Goal: Navigation & Orientation: Find specific page/section

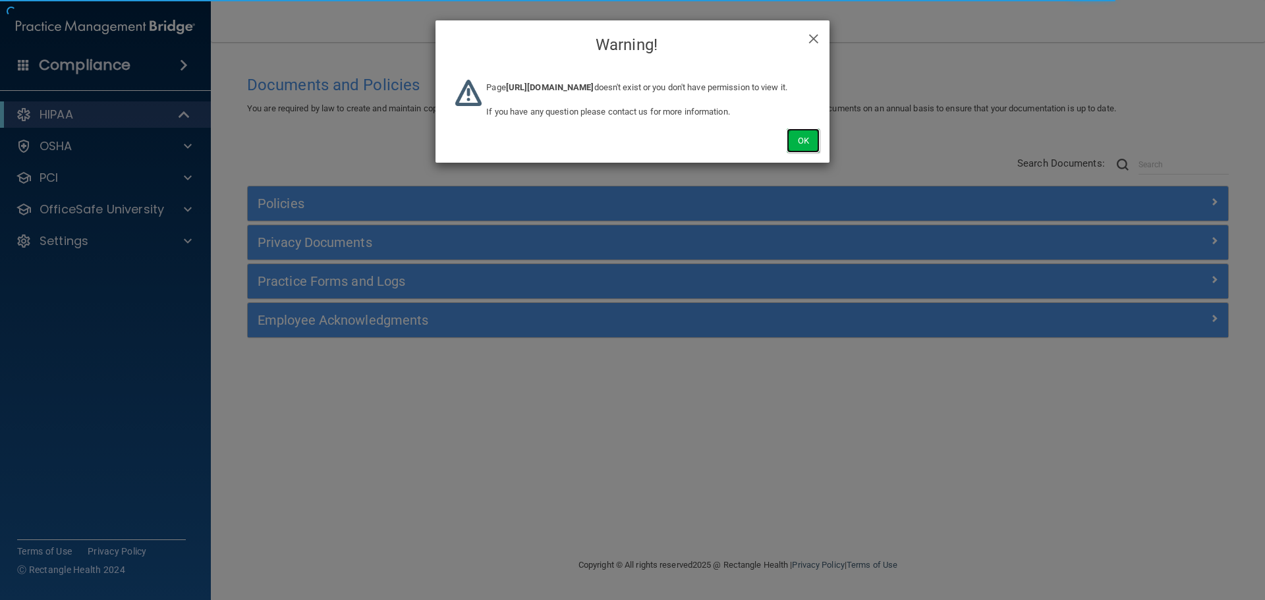
click at [798, 153] on button "Ok" at bounding box center [803, 140] width 33 height 24
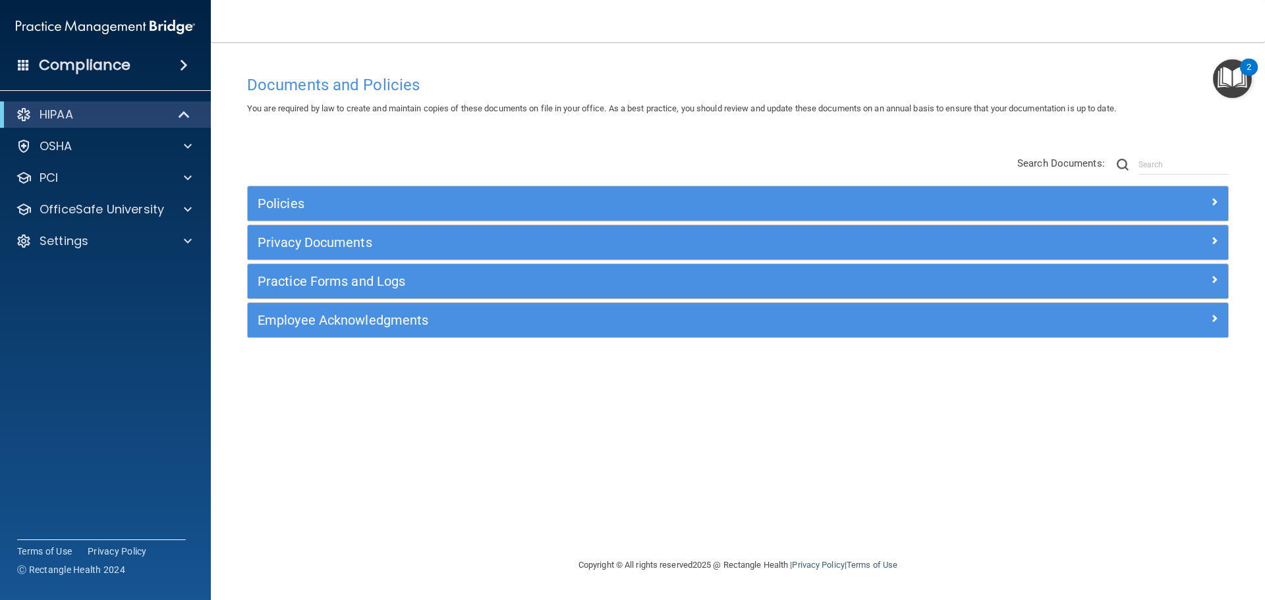
click at [22, 70] on span at bounding box center [24, 65] width 12 height 12
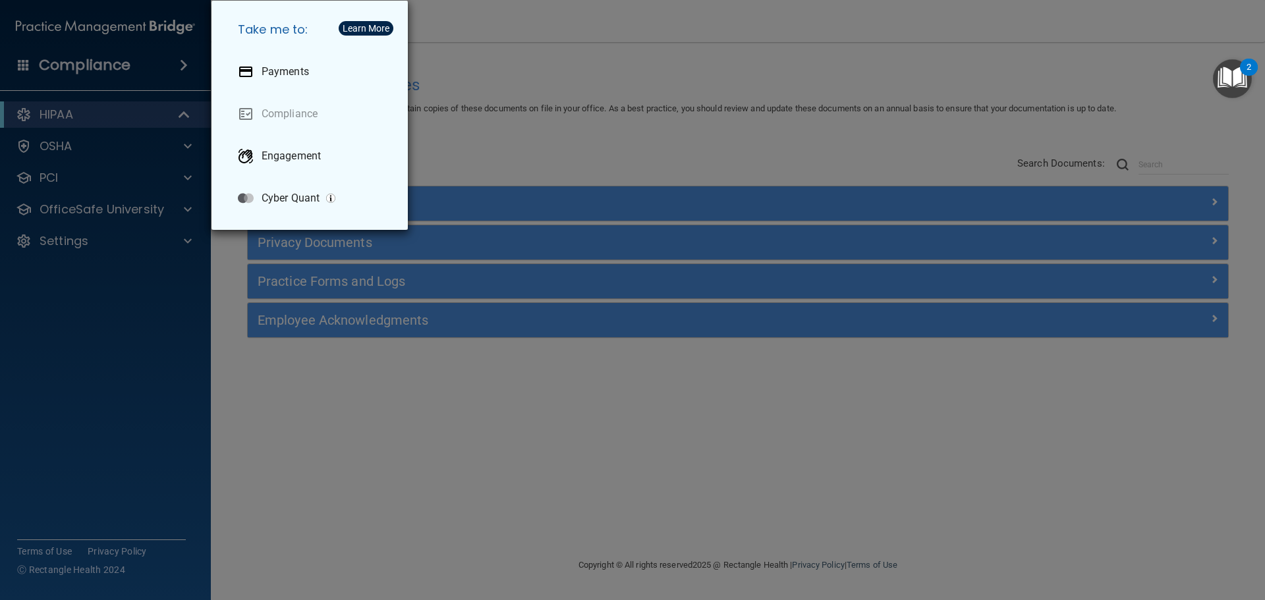
click at [644, 126] on div "Take me to: Payments Compliance Engagement Cyber Quant" at bounding box center [632, 300] width 1265 height 600
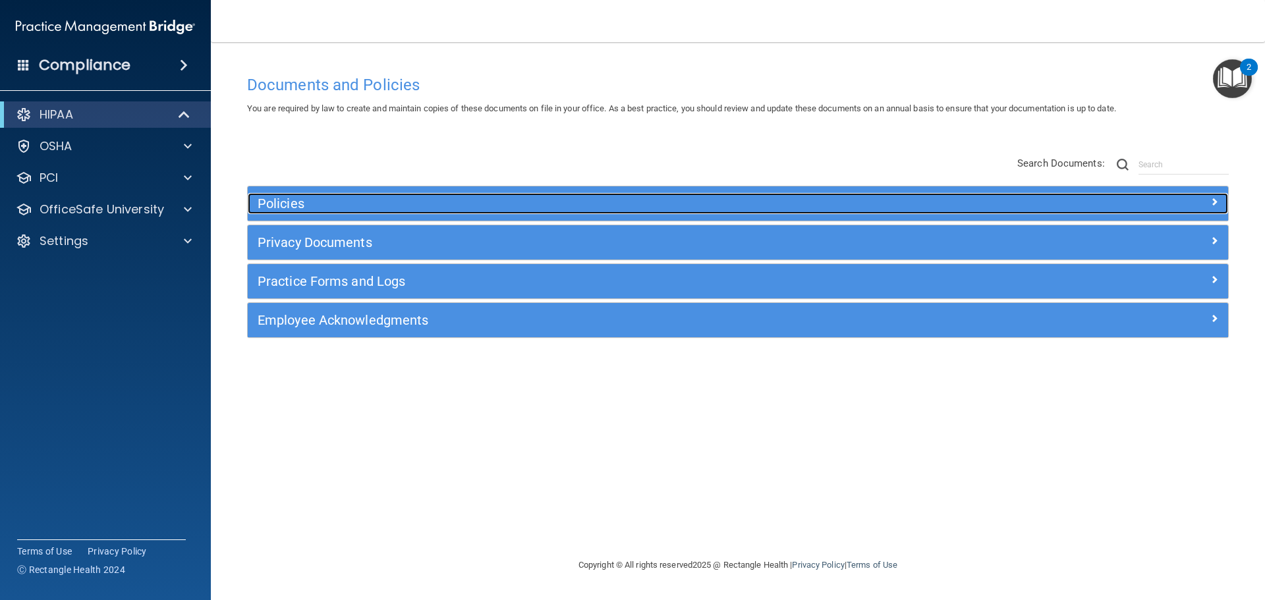
click at [646, 199] on h5 "Policies" at bounding box center [615, 203] width 715 height 14
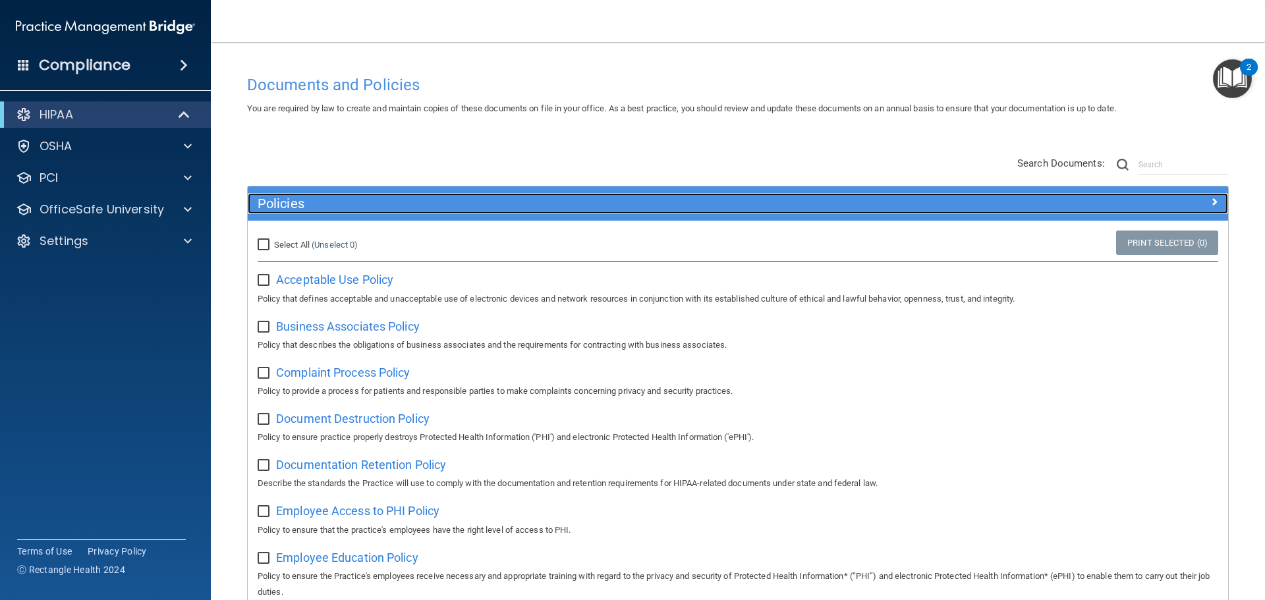
click at [538, 206] on h5 "Policies" at bounding box center [615, 203] width 715 height 14
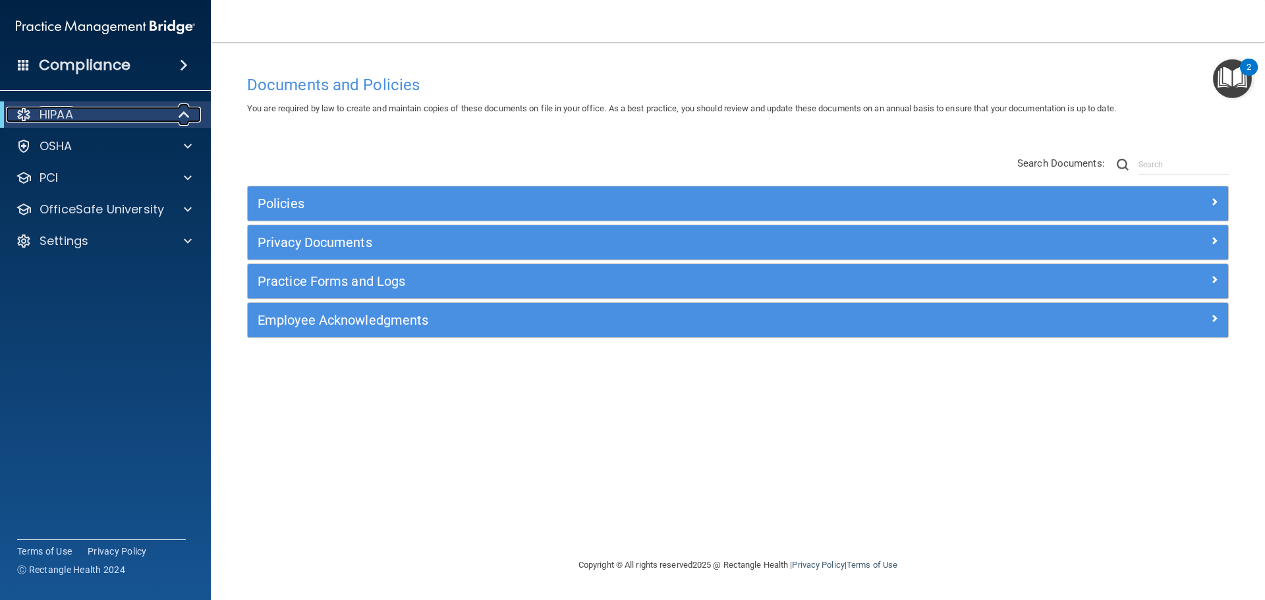
click at [134, 113] on div "HIPAA" at bounding box center [87, 115] width 163 height 16
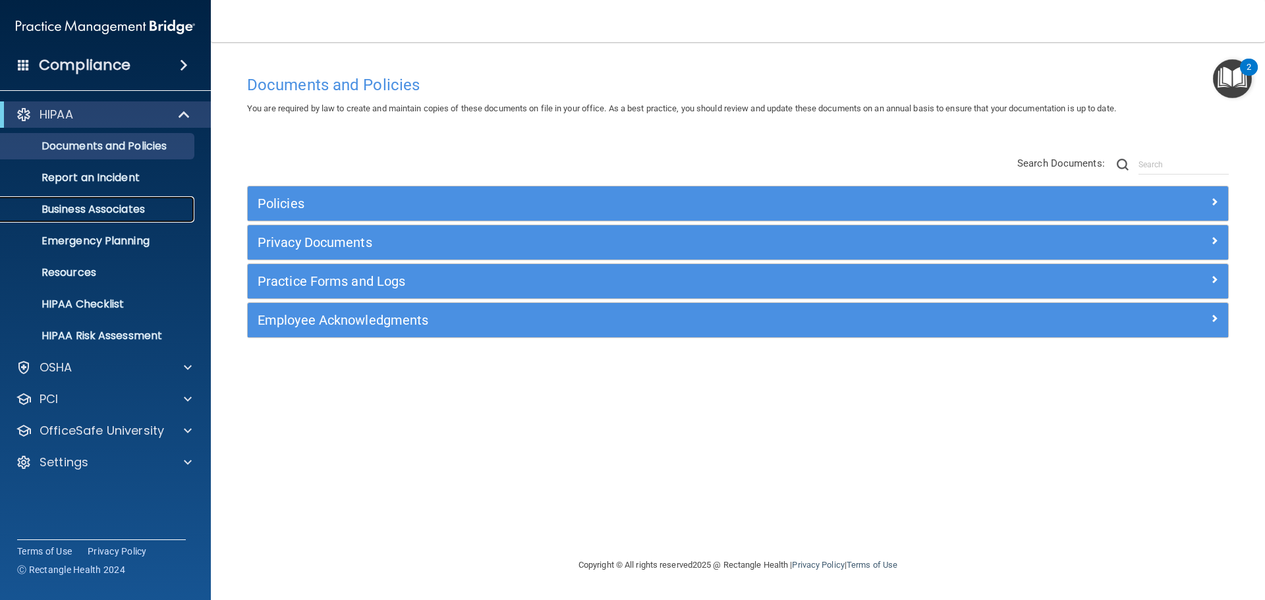
click at [105, 208] on p "Business Associates" at bounding box center [99, 209] width 180 height 13
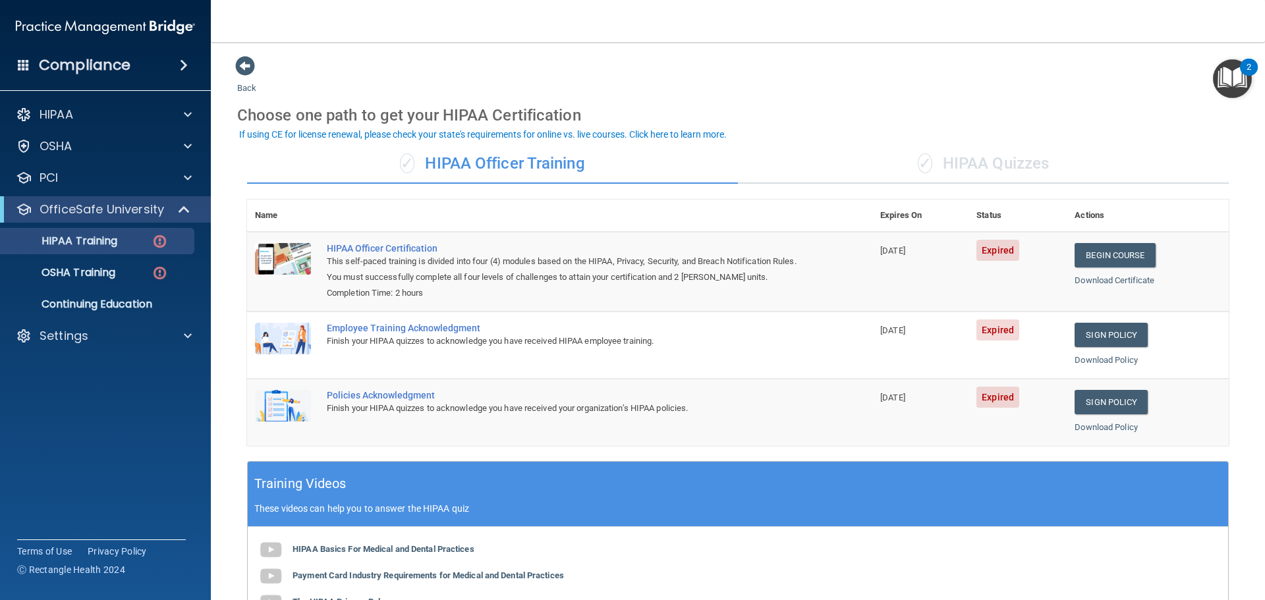
click at [963, 155] on div "✓ HIPAA Quizzes" at bounding box center [983, 164] width 491 height 40
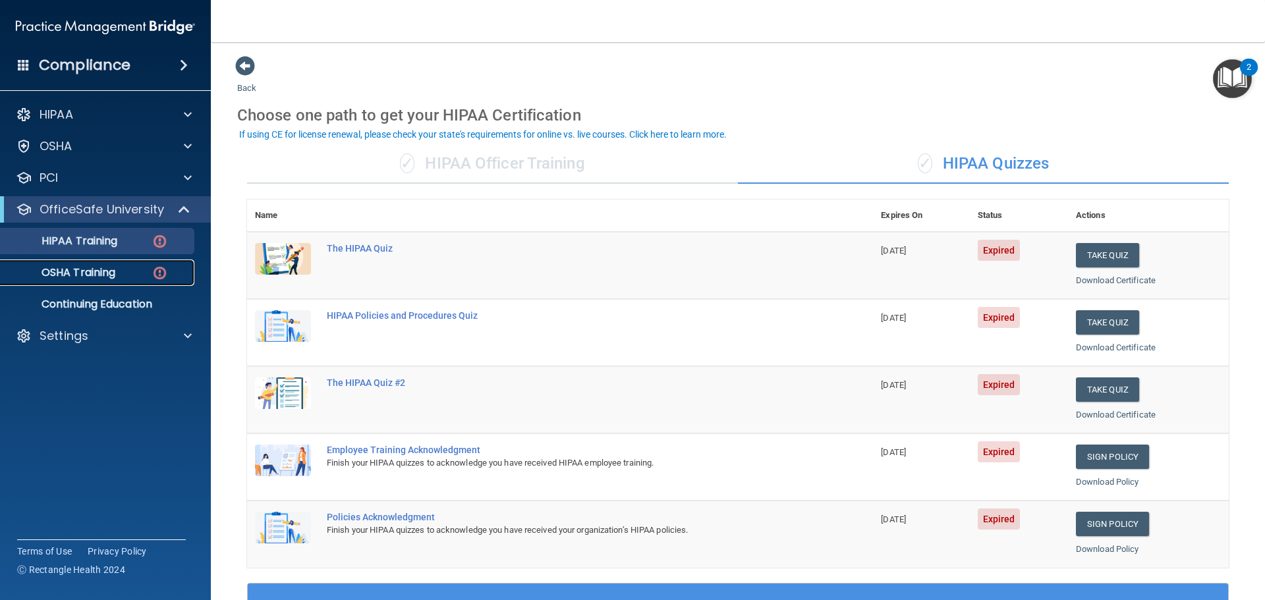
click at [99, 279] on p "OSHA Training" at bounding box center [62, 272] width 107 height 13
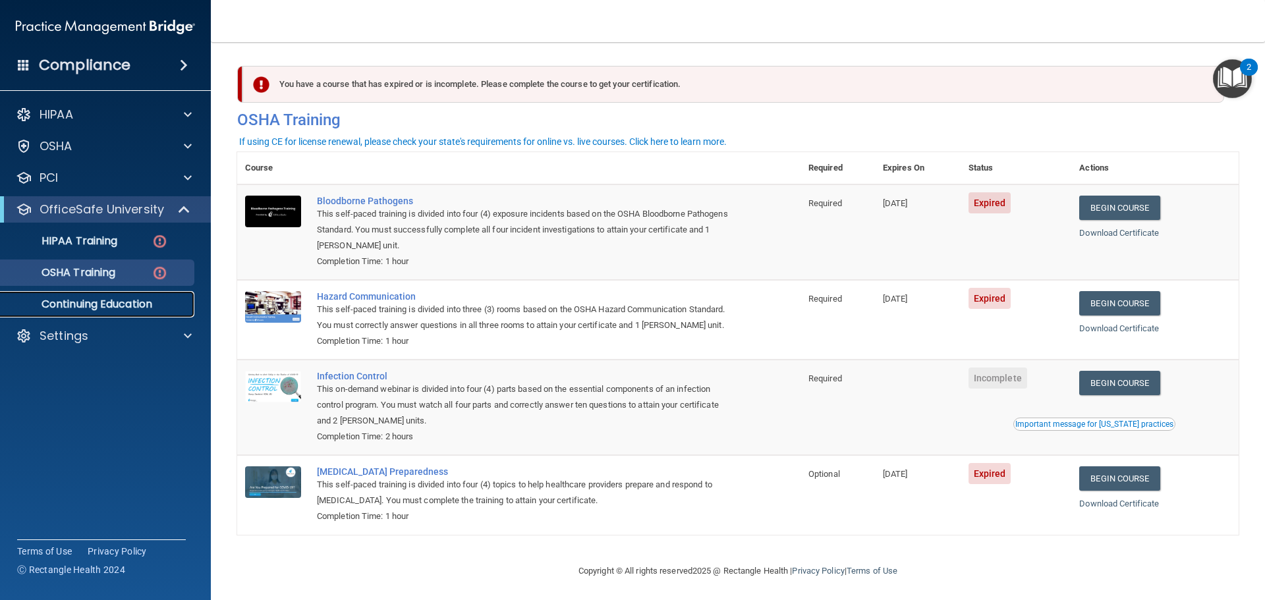
click at [124, 317] on link "Continuing Education" at bounding box center [91, 304] width 208 height 26
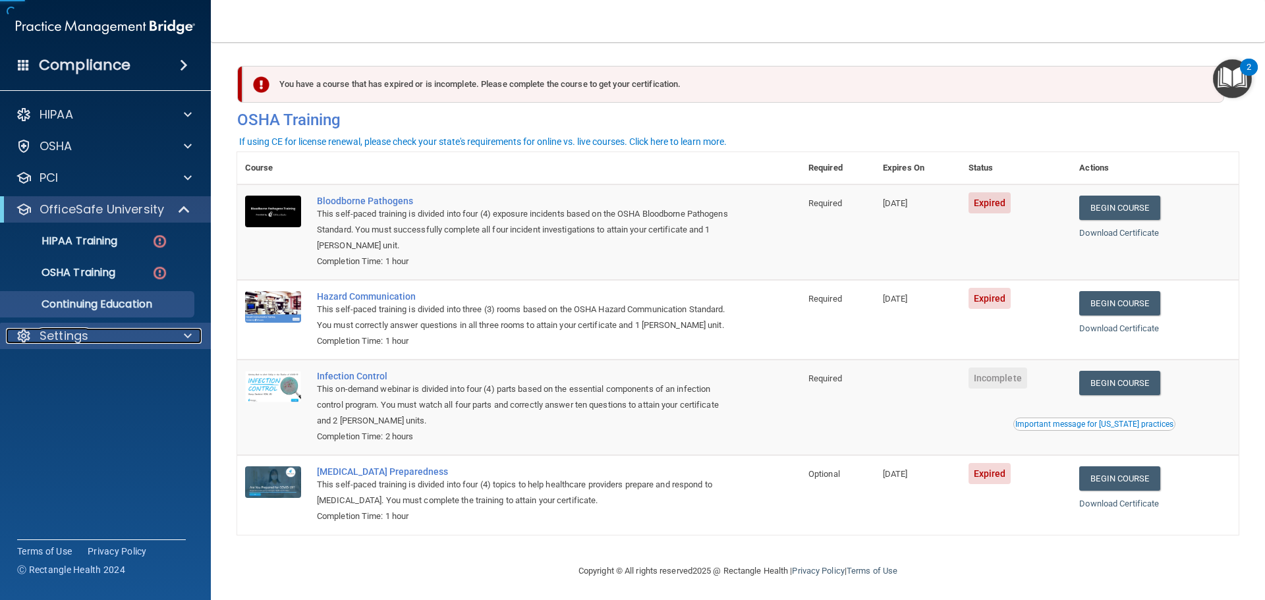
click at [117, 335] on div "Settings" at bounding box center [87, 336] width 163 height 16
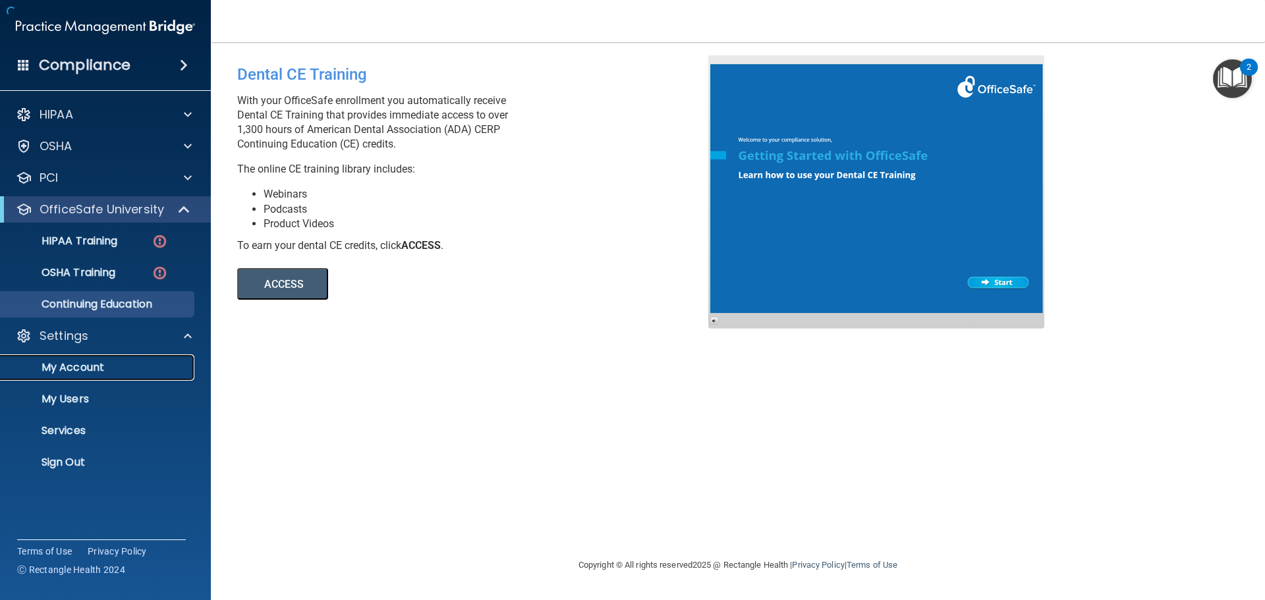
click at [117, 368] on p "My Account" at bounding box center [99, 367] width 180 height 13
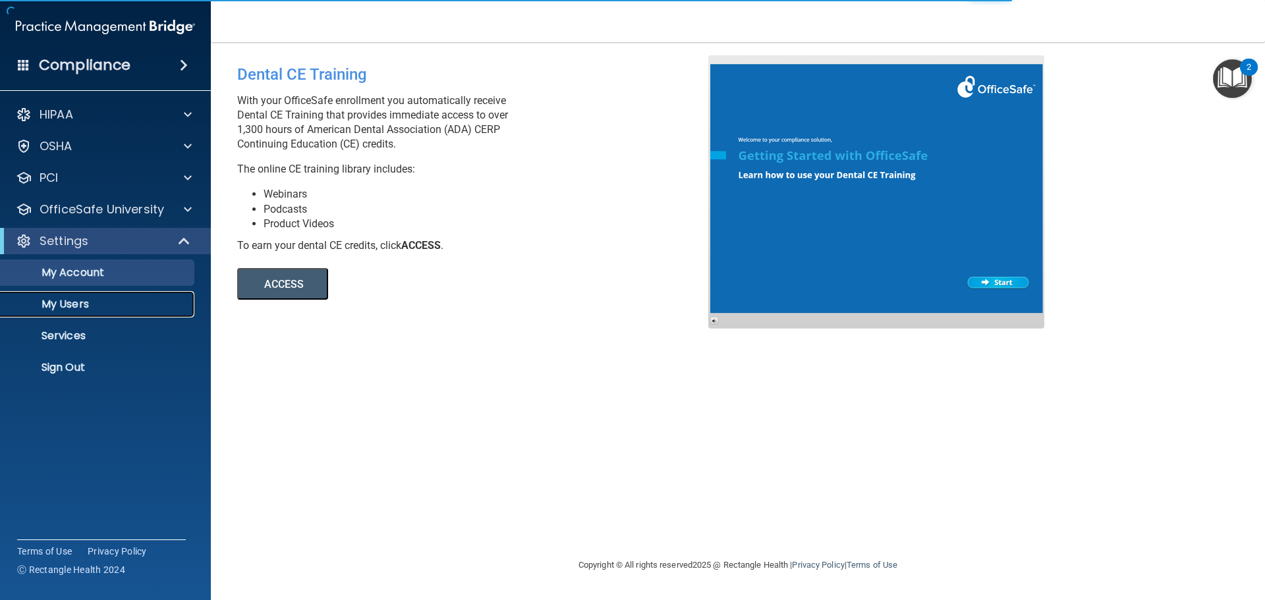
click at [122, 302] on p "My Users" at bounding box center [99, 304] width 180 height 13
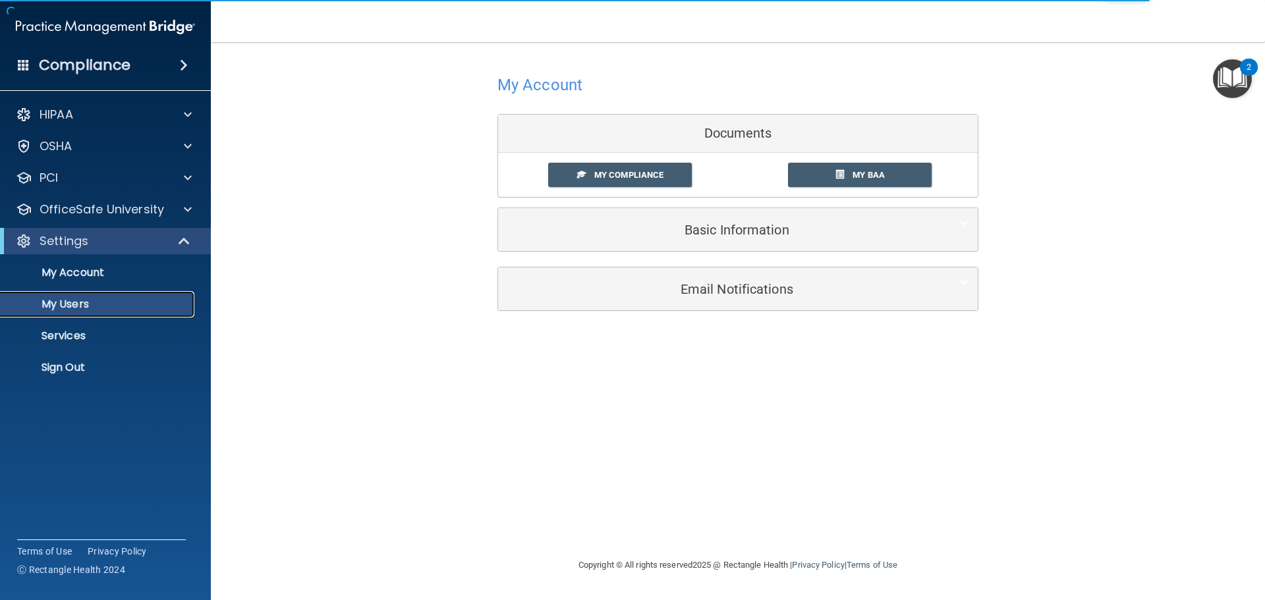
select select "20"
